Goal: Communication & Community: Answer question/provide support

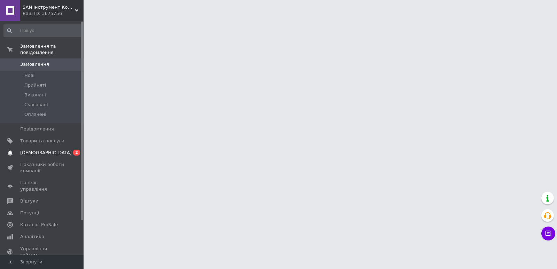
click at [62, 150] on span "[DEMOGRAPHIC_DATA]" at bounding box center [42, 153] width 44 height 6
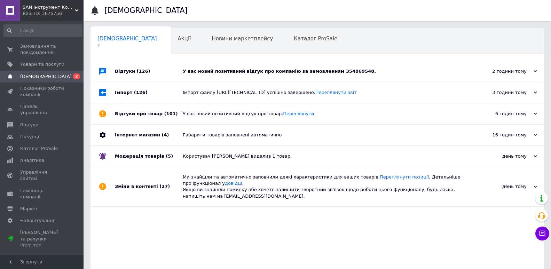
click at [381, 71] on div "У вас новий позитивний відгук про компанію за замовленням 354869548." at bounding box center [325, 71] width 285 height 6
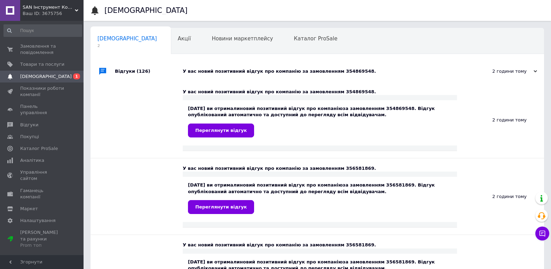
click at [381, 71] on div "У вас новий позитивний відгук про компанію за замовленням 354869548." at bounding box center [325, 71] width 285 height 6
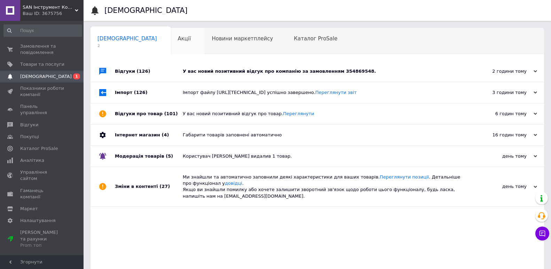
click at [178, 37] on span "Акції" at bounding box center [184, 38] width 13 height 6
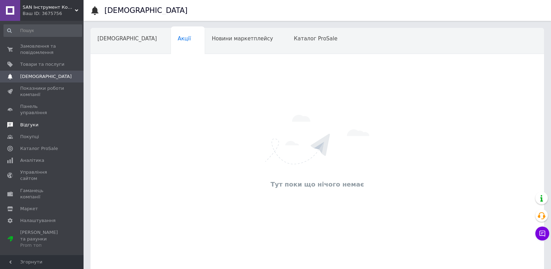
click at [45, 122] on span "Відгуки" at bounding box center [42, 125] width 44 height 6
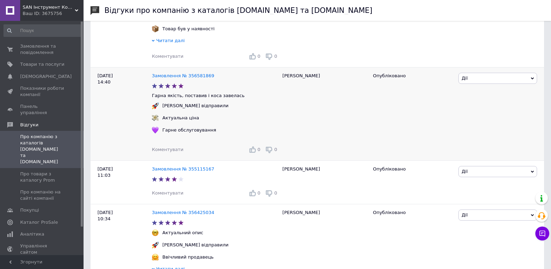
scroll to position [174, 0]
click at [51, 45] on span "Замовлення та повідомлення" at bounding box center [42, 49] width 44 height 13
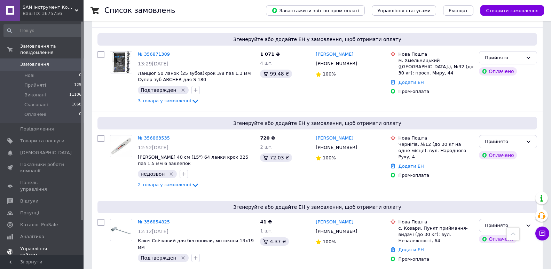
scroll to position [278, 0]
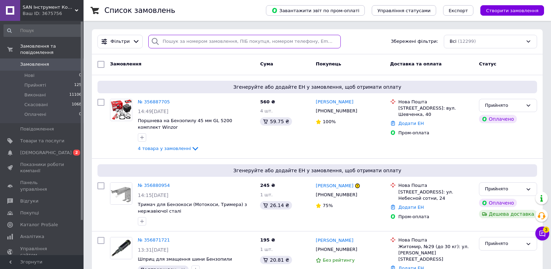
click at [205, 40] on input "search" at bounding box center [244, 42] width 192 height 14
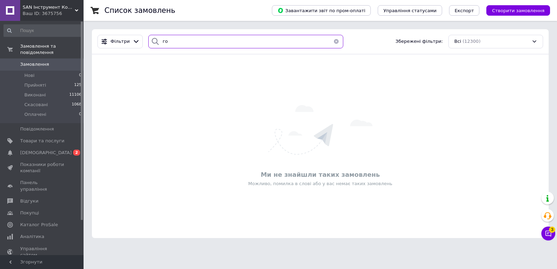
type input "г"
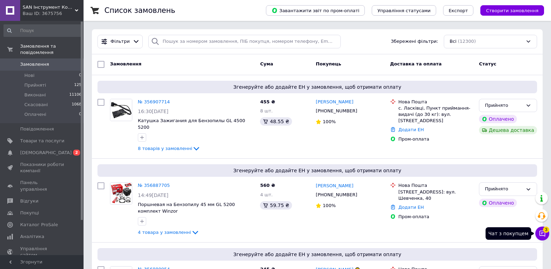
click at [539, 235] on icon at bounding box center [541, 233] width 7 height 7
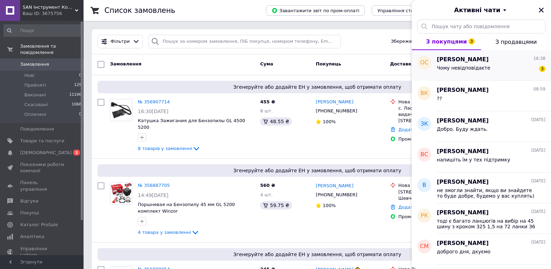
click at [483, 72] on div "Чому невідповідаєте" at bounding box center [464, 70] width 54 height 10
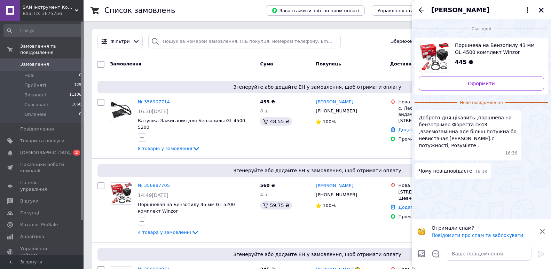
click at [542, 230] on icon at bounding box center [542, 231] width 6 height 6
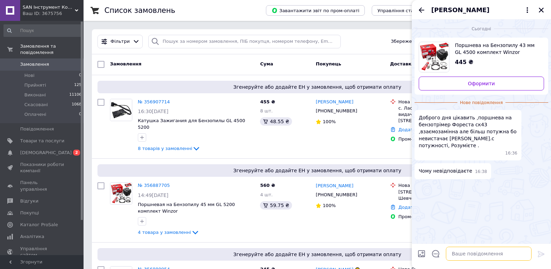
click at [480, 257] on textarea at bounding box center [489, 254] width 86 height 14
click at [448, 255] on textarea "добпрого дня" at bounding box center [481, 254] width 99 height 14
type textarea "доборого дня"
click at [474, 255] on textarea "доборого дня" at bounding box center [481, 254] width 99 height 14
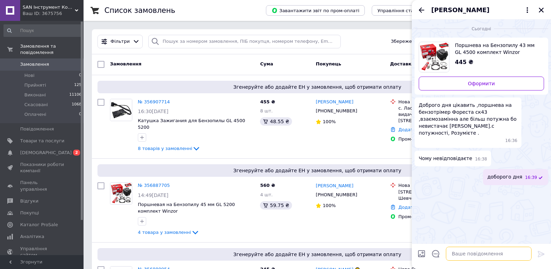
click at [462, 256] on textarea at bounding box center [489, 254] width 86 height 14
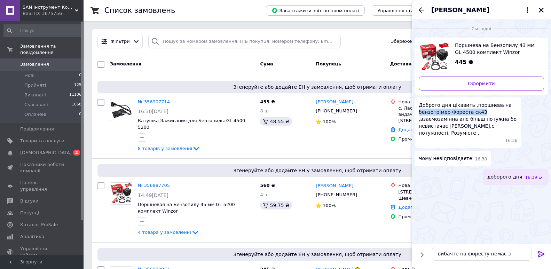
drag, startPoint x: 418, startPoint y: 112, endPoint x: 477, endPoint y: 110, distance: 58.5
click at [478, 110] on span "Доброго дня цікавить ,поршнева на бензотрімер Фореста ск43 ,взаємозамінна але б…" at bounding box center [467, 119] width 98 height 35
copy span "бензотрімер Фореста ск43"
click at [503, 254] on textarea "вибачте на форесту немає з" at bounding box center [481, 254] width 99 height 14
drag, startPoint x: 503, startPoint y: 254, endPoint x: 465, endPoint y: 255, distance: 38.3
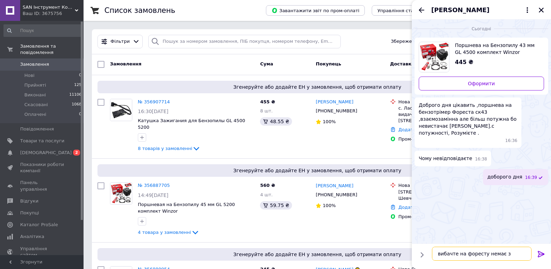
click at [465, 255] on textarea "вибачте на форесту немає з" at bounding box center [481, 254] width 99 height 14
paste textarea "бензотрімер Фореста ск43"
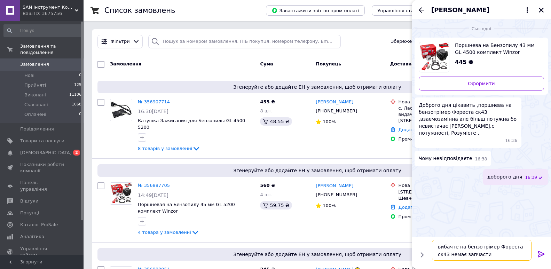
type textarea "вибачте на бензотрімер Фореста ск43 немає запчастин"
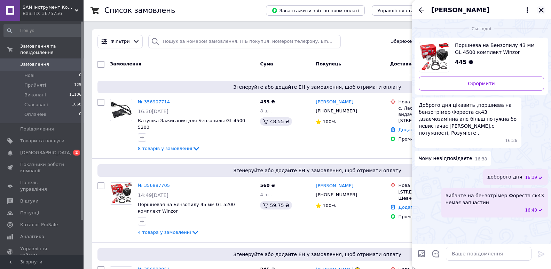
click at [542, 10] on icon "Закрити" at bounding box center [541, 10] width 6 height 6
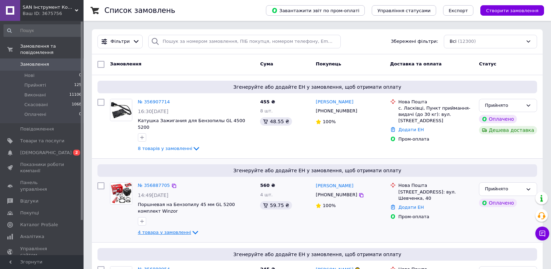
click at [191, 228] on icon at bounding box center [195, 232] width 8 height 8
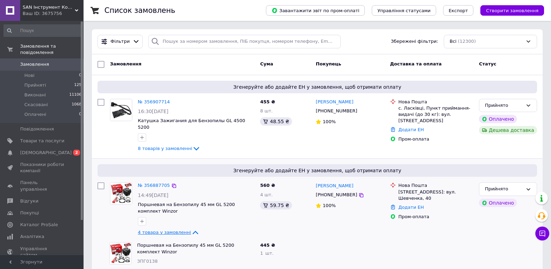
click at [191, 228] on icon at bounding box center [195, 232] width 8 height 8
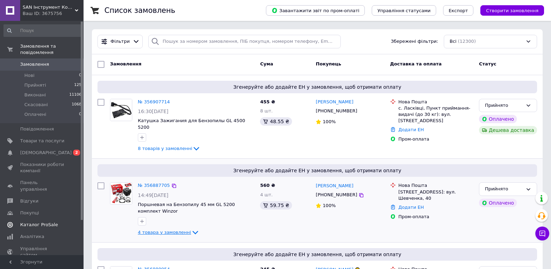
click at [37, 147] on link "Сповіщення 0 2" at bounding box center [43, 153] width 86 height 12
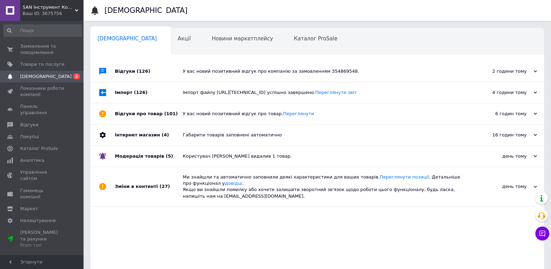
click at [373, 72] on div "У вас новий позитивний відгук про компанію за замовленням 354869548." at bounding box center [325, 71] width 285 height 6
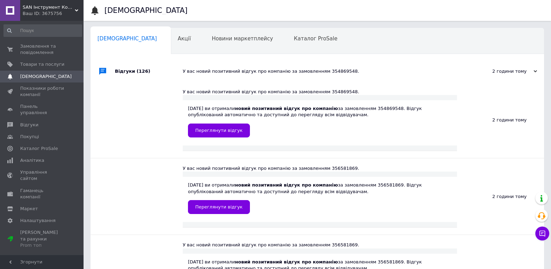
click at [373, 72] on div "У вас новий позитивний відгук про компанію за замовленням 354869548." at bounding box center [325, 71] width 285 height 6
